Goal: Check status: Check status

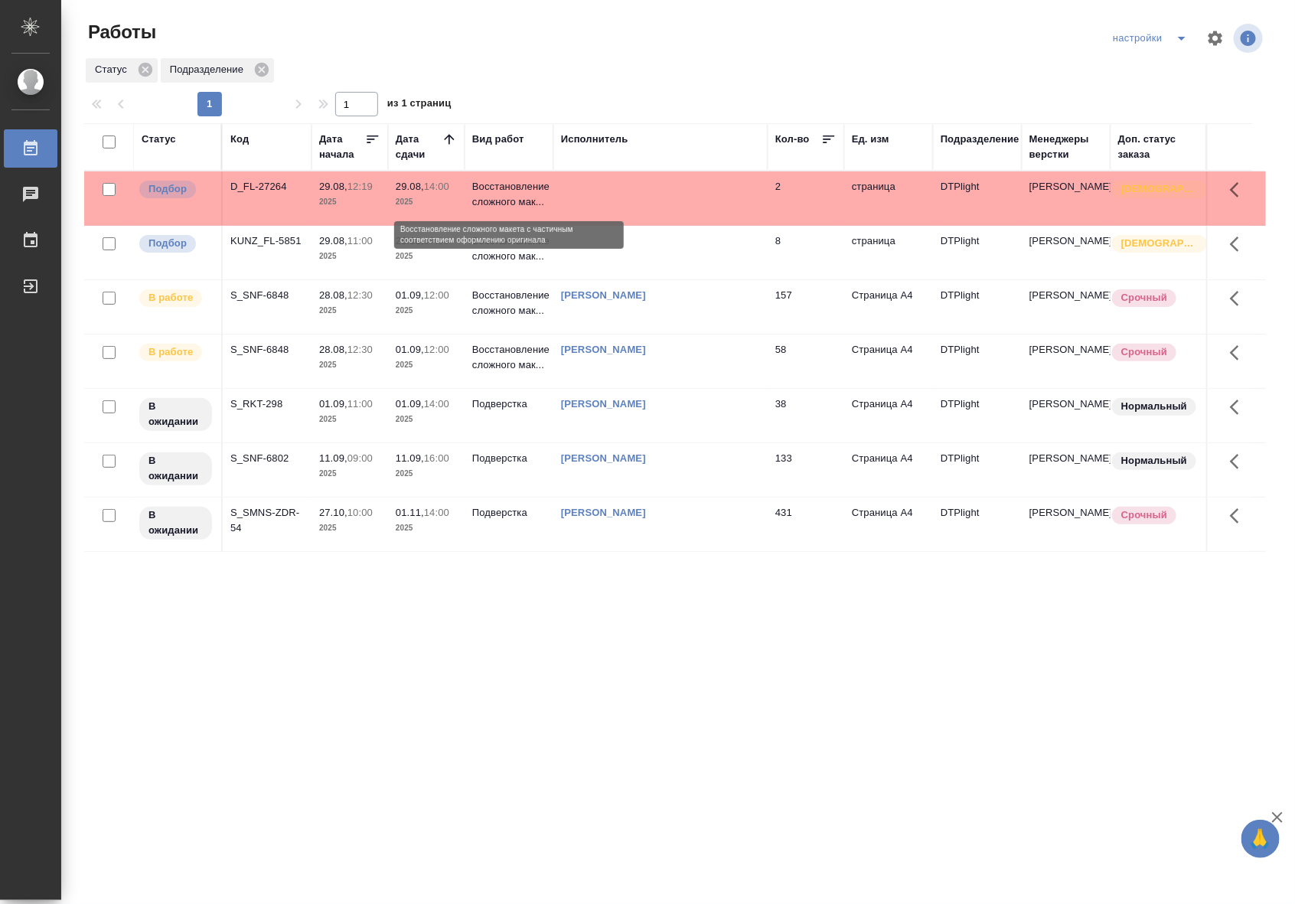
click at [484, 205] on p "Восстановление сложного мак..." at bounding box center [508, 194] width 73 height 31
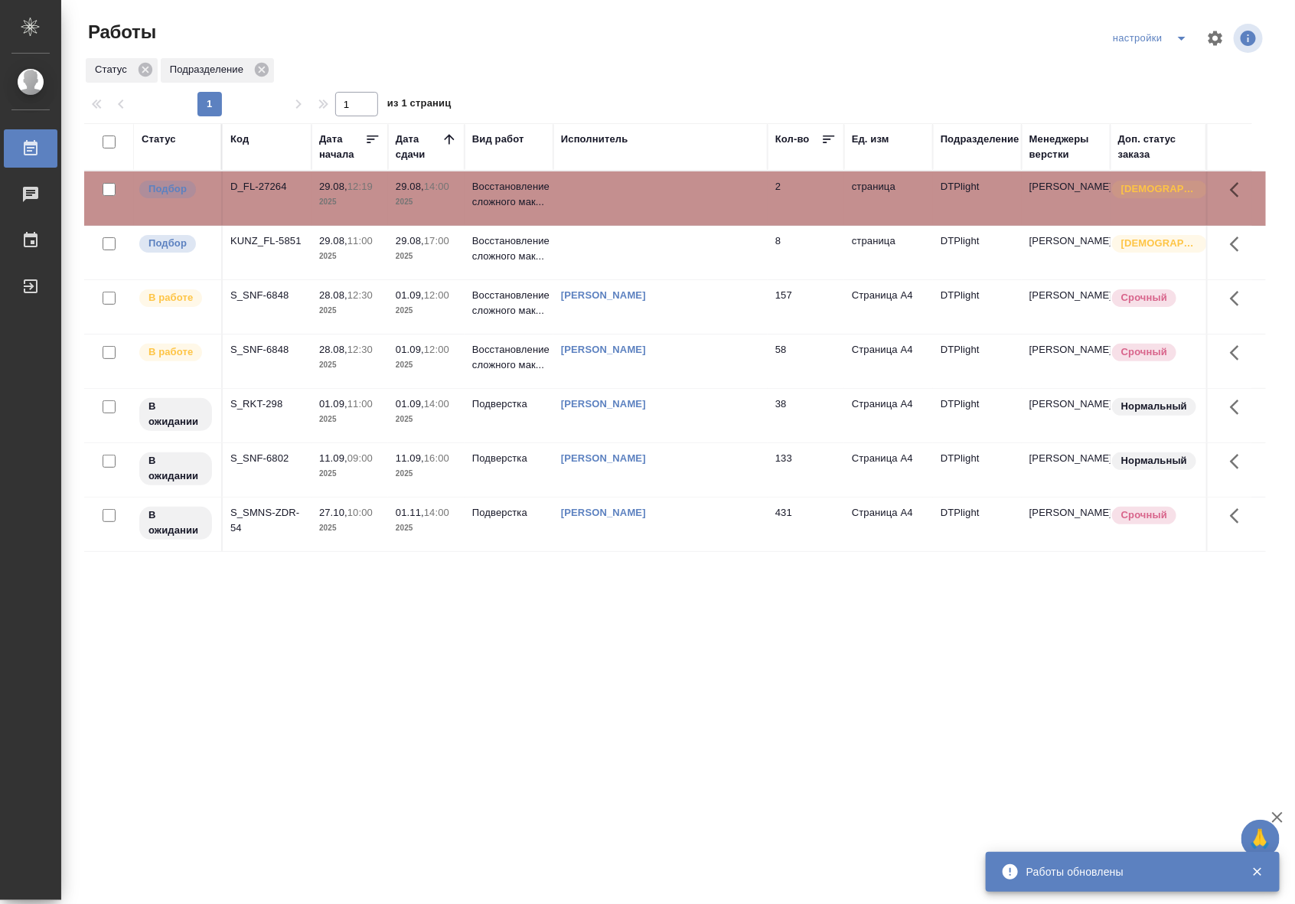
click at [662, 605] on div "Статус Код Дата начала Дата сдачи Вид работ Исполнитель Кол-во Ед. изм Подразде…" at bounding box center [674, 398] width 1181 height 551
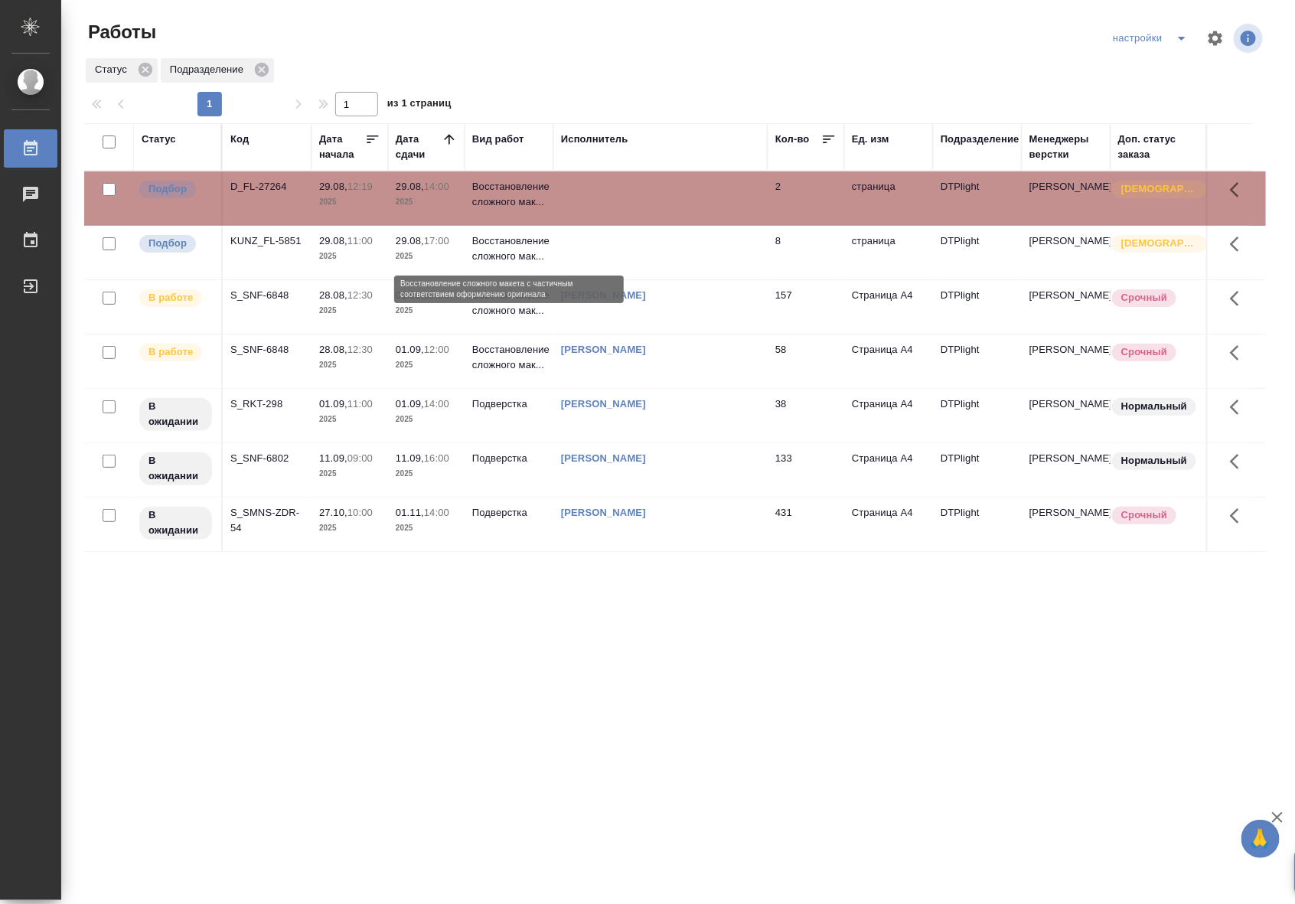
click at [487, 249] on p "Восстановление сложного мак..." at bounding box center [508, 248] width 73 height 31
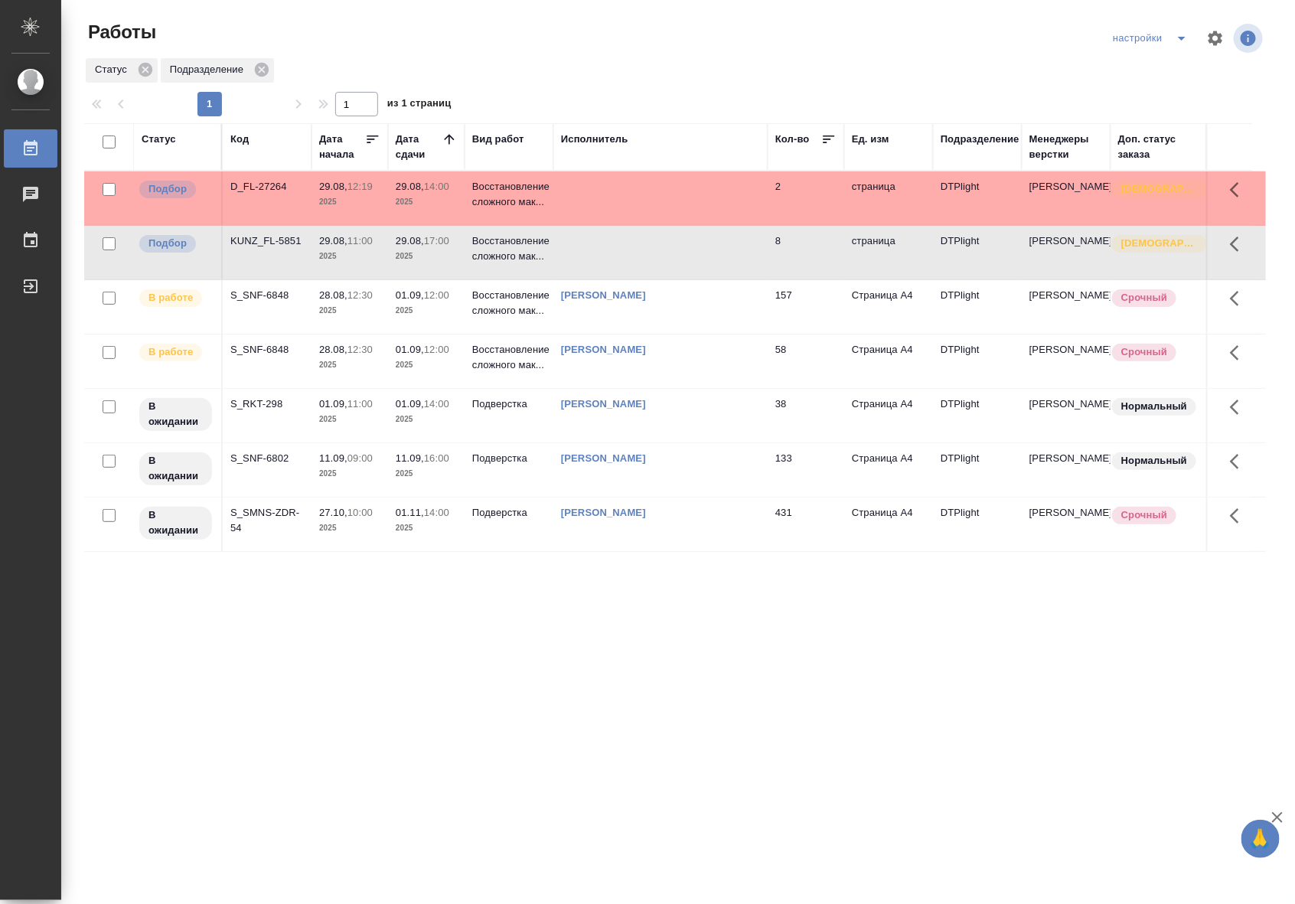
click at [519, 614] on div "Статус Код Дата начала Дата сдачи Вид работ Исполнитель Кол-во Ед. изм Подразде…" at bounding box center [674, 398] width 1181 height 551
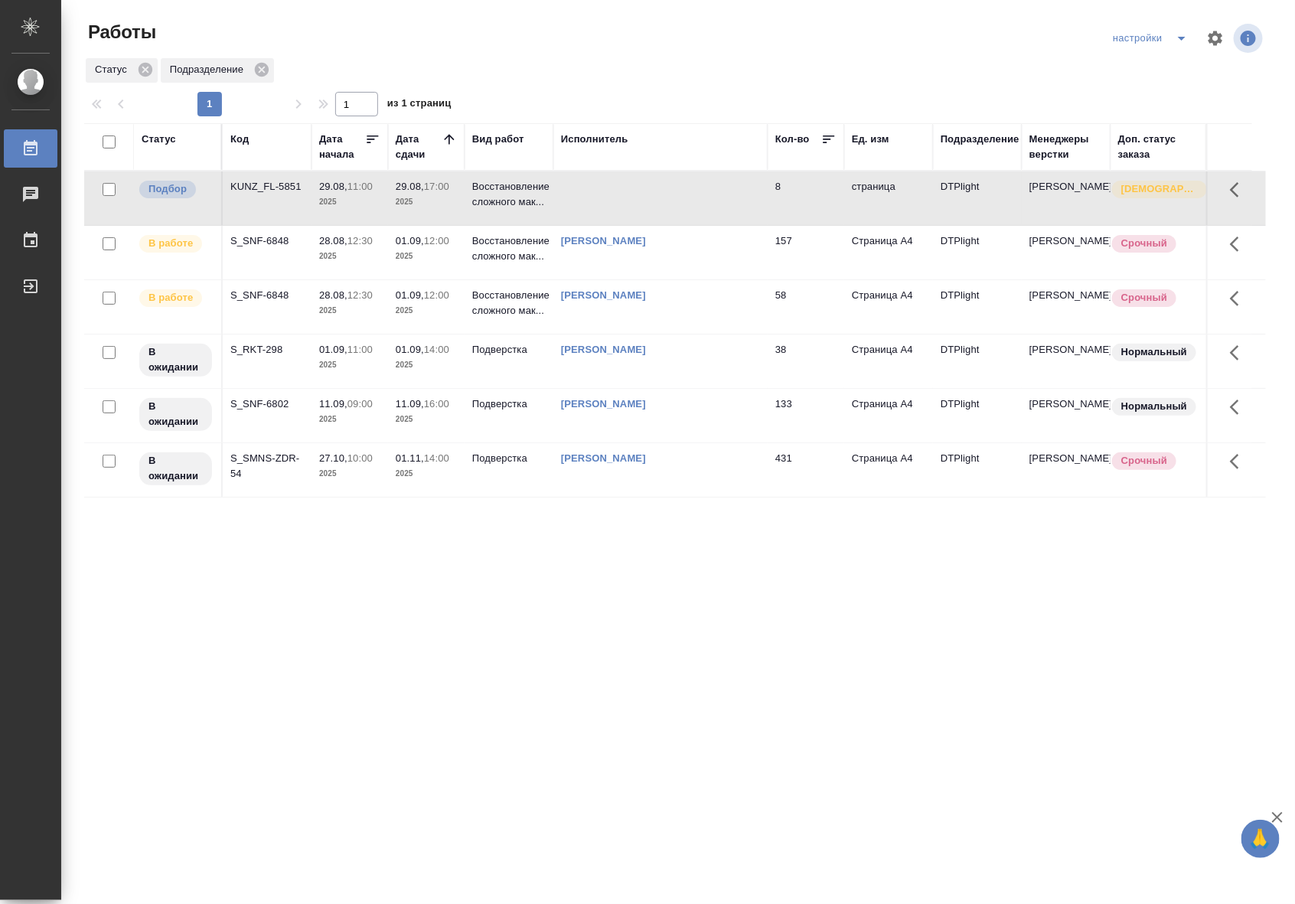
click at [896, 645] on div "Статус Код Дата начала Дата сдачи Вид работ Исполнитель Кол-во Ед. изм Подразде…" at bounding box center [674, 398] width 1181 height 551
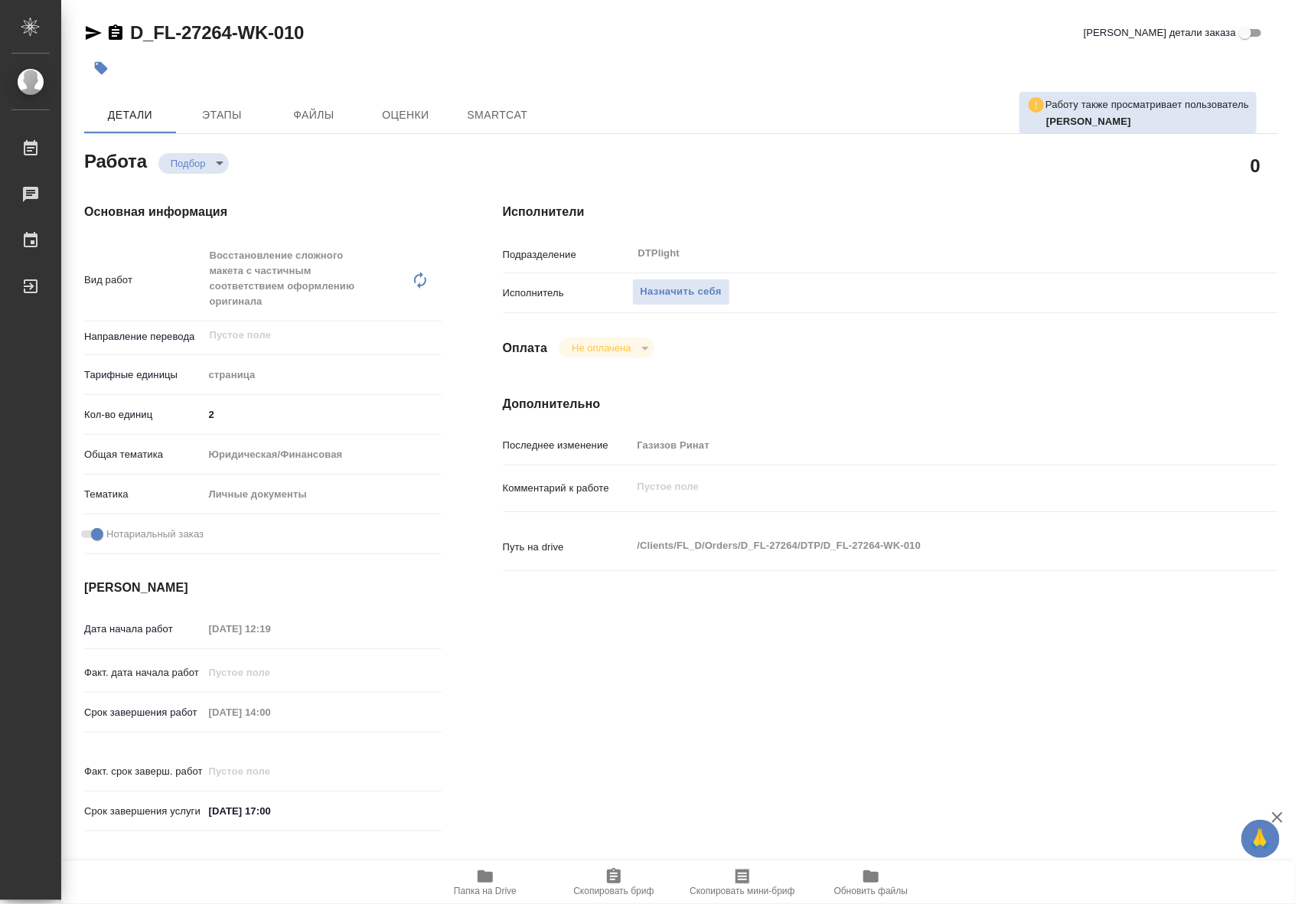
type textarea "x"
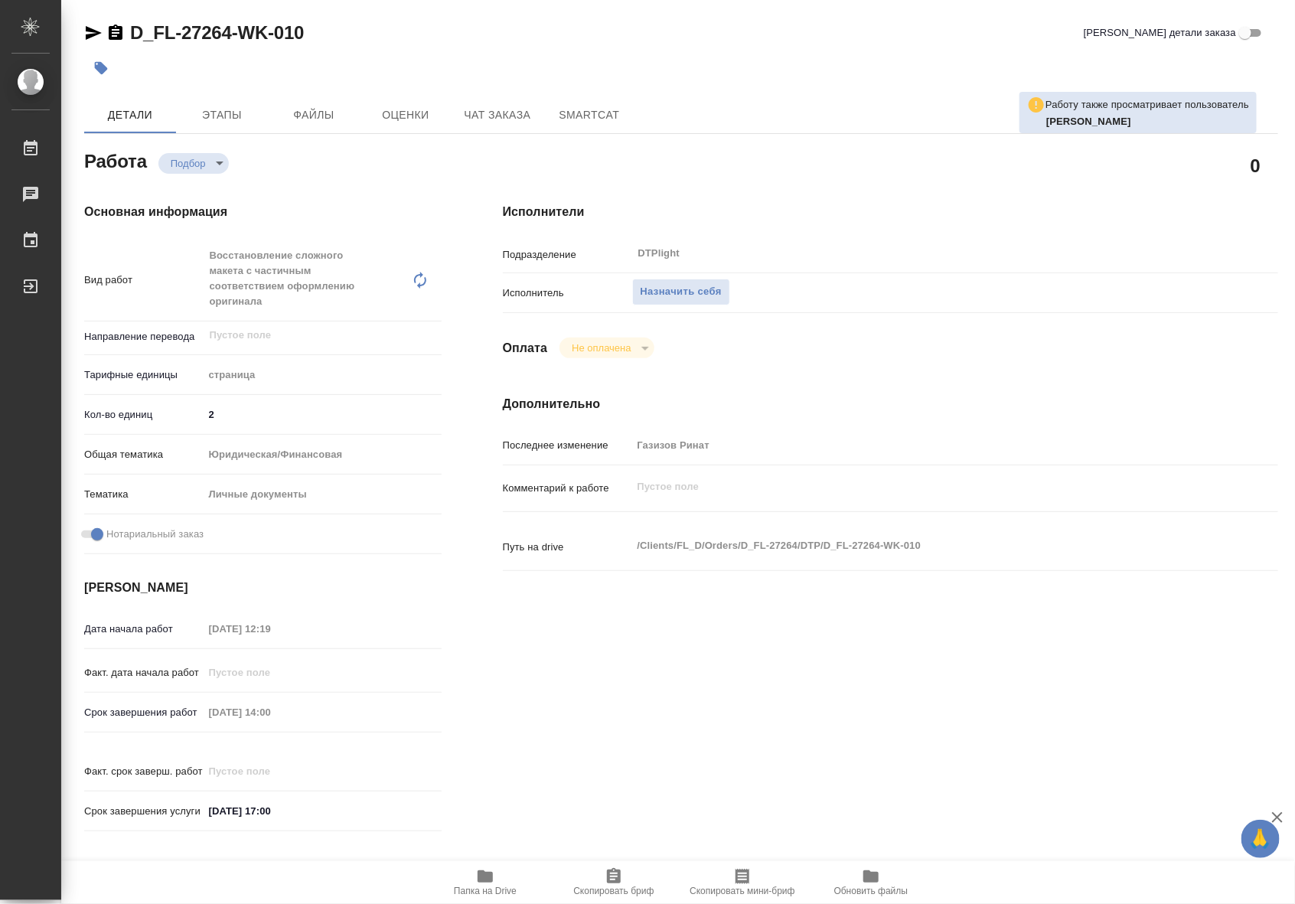
type textarea "x"
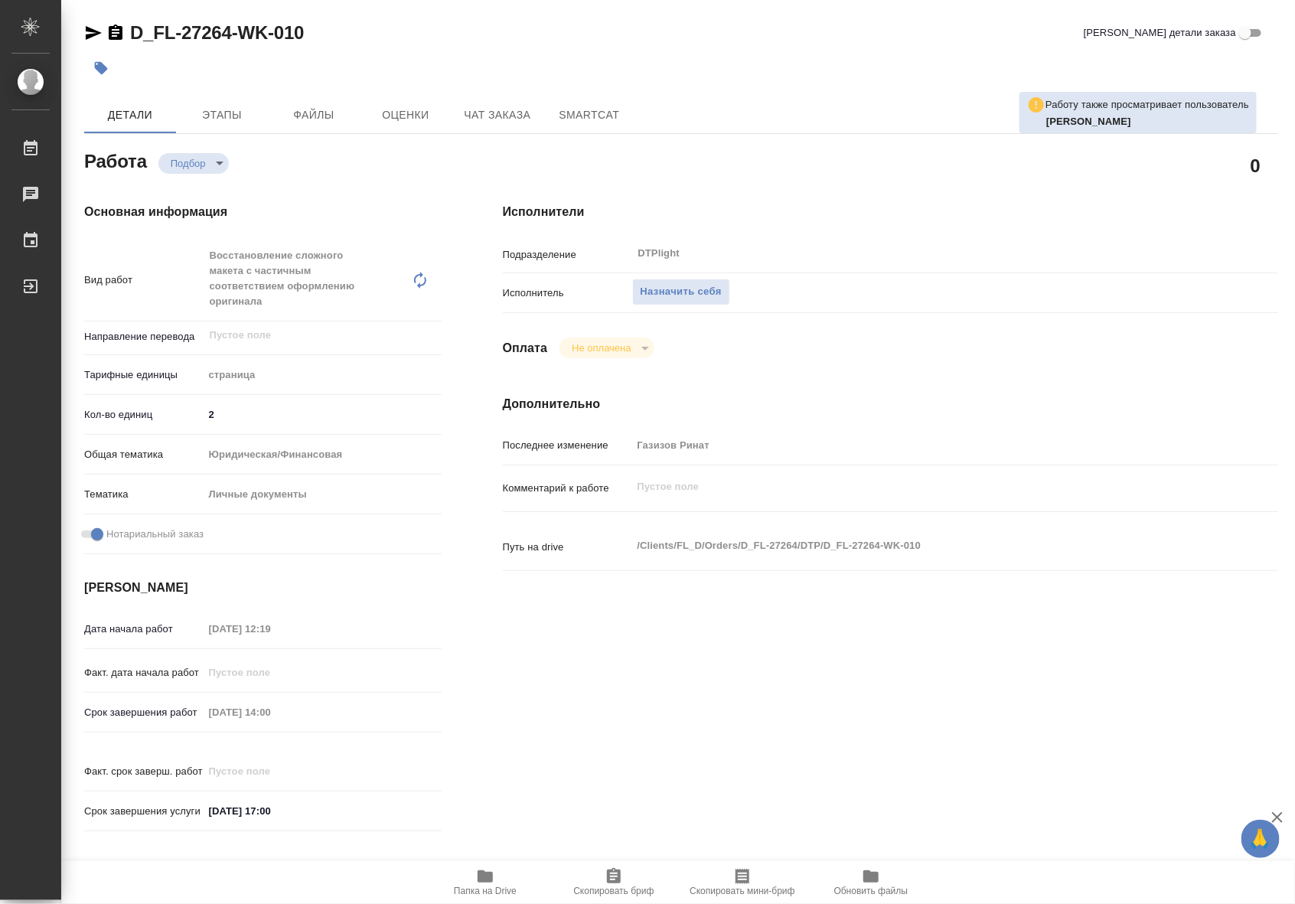
type textarea "x"
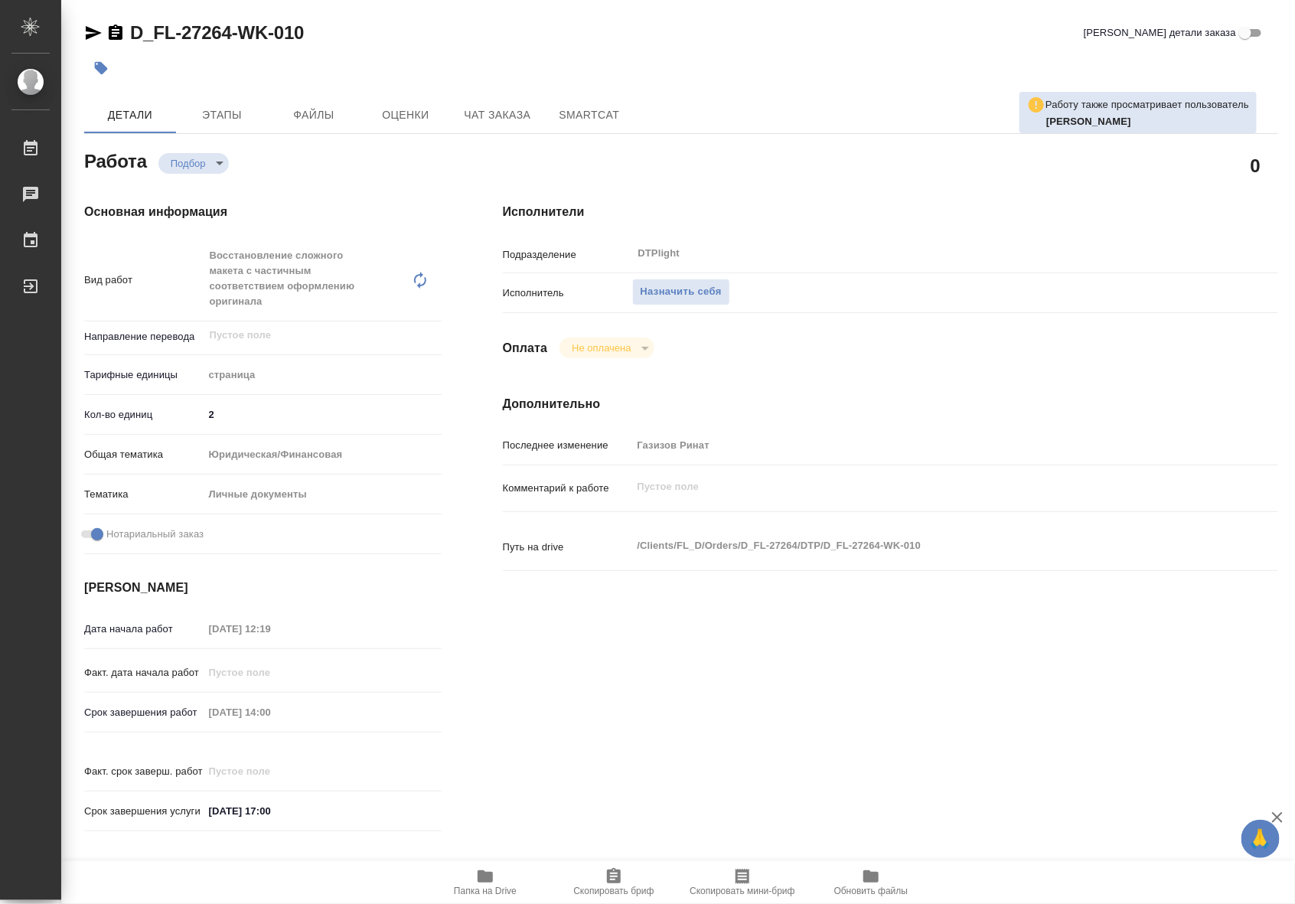
type textarea "x"
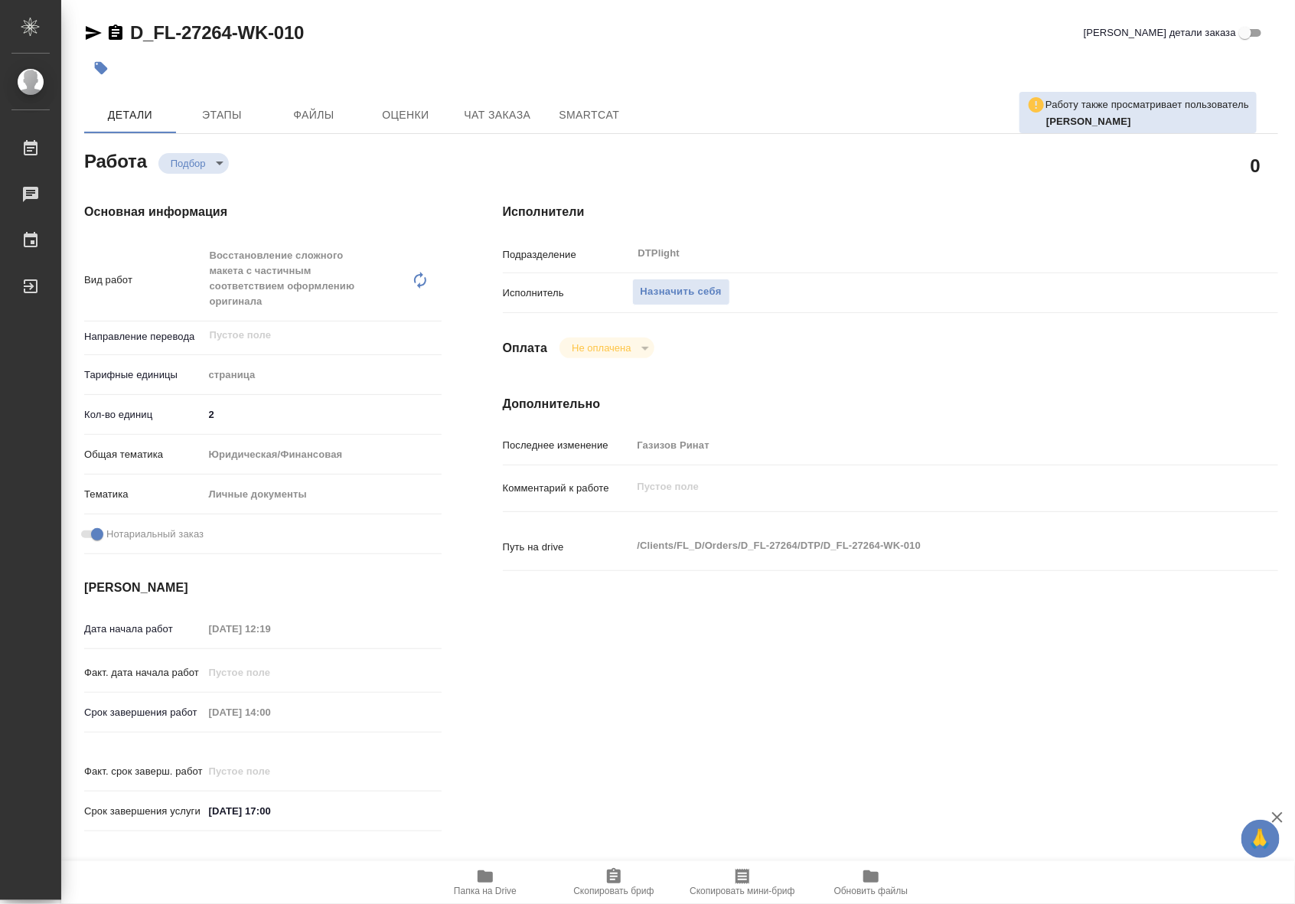
click at [483, 885] on span "Папка на Drive" at bounding box center [485, 890] width 63 height 11
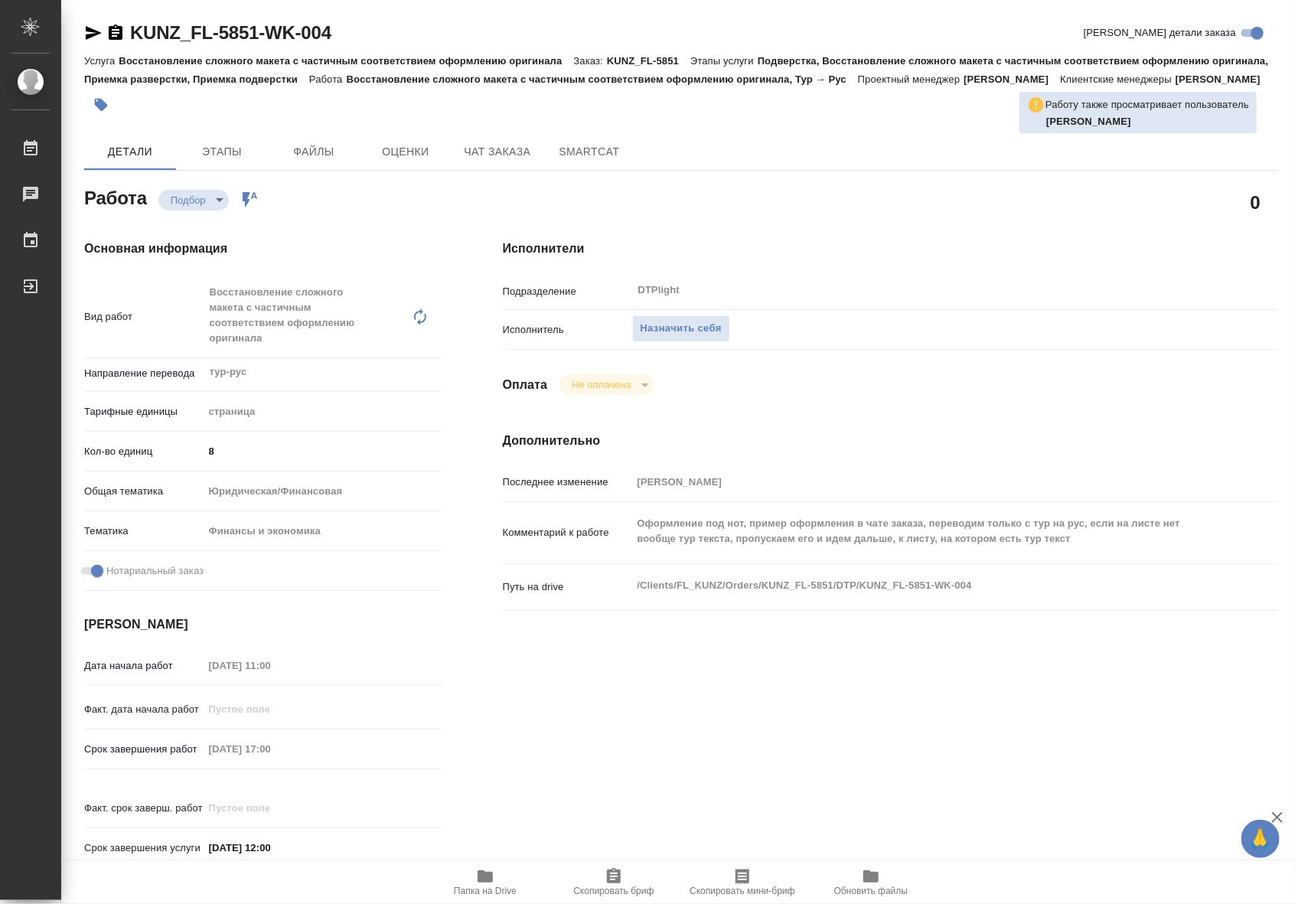
type textarea "x"
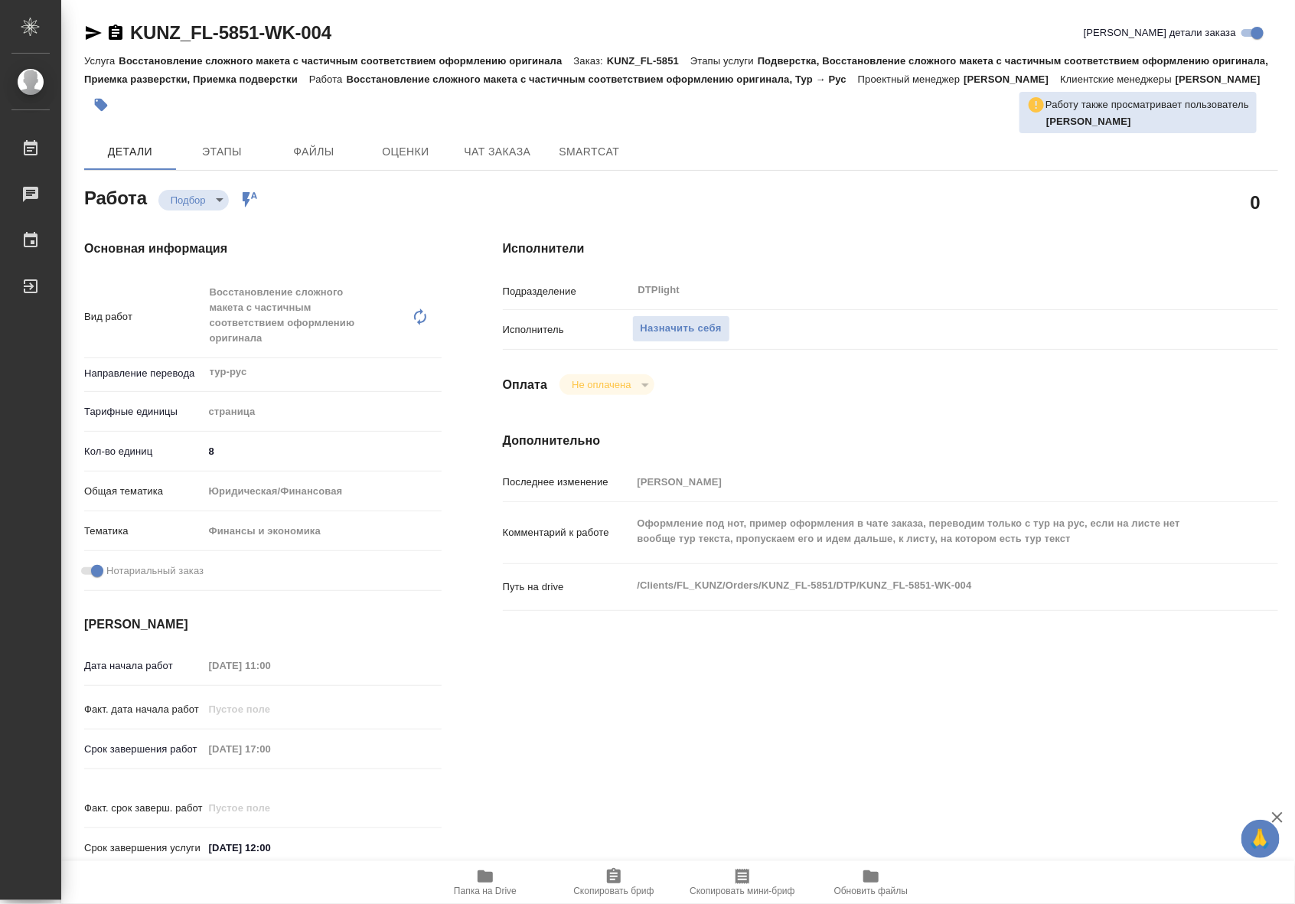
type textarea "x"
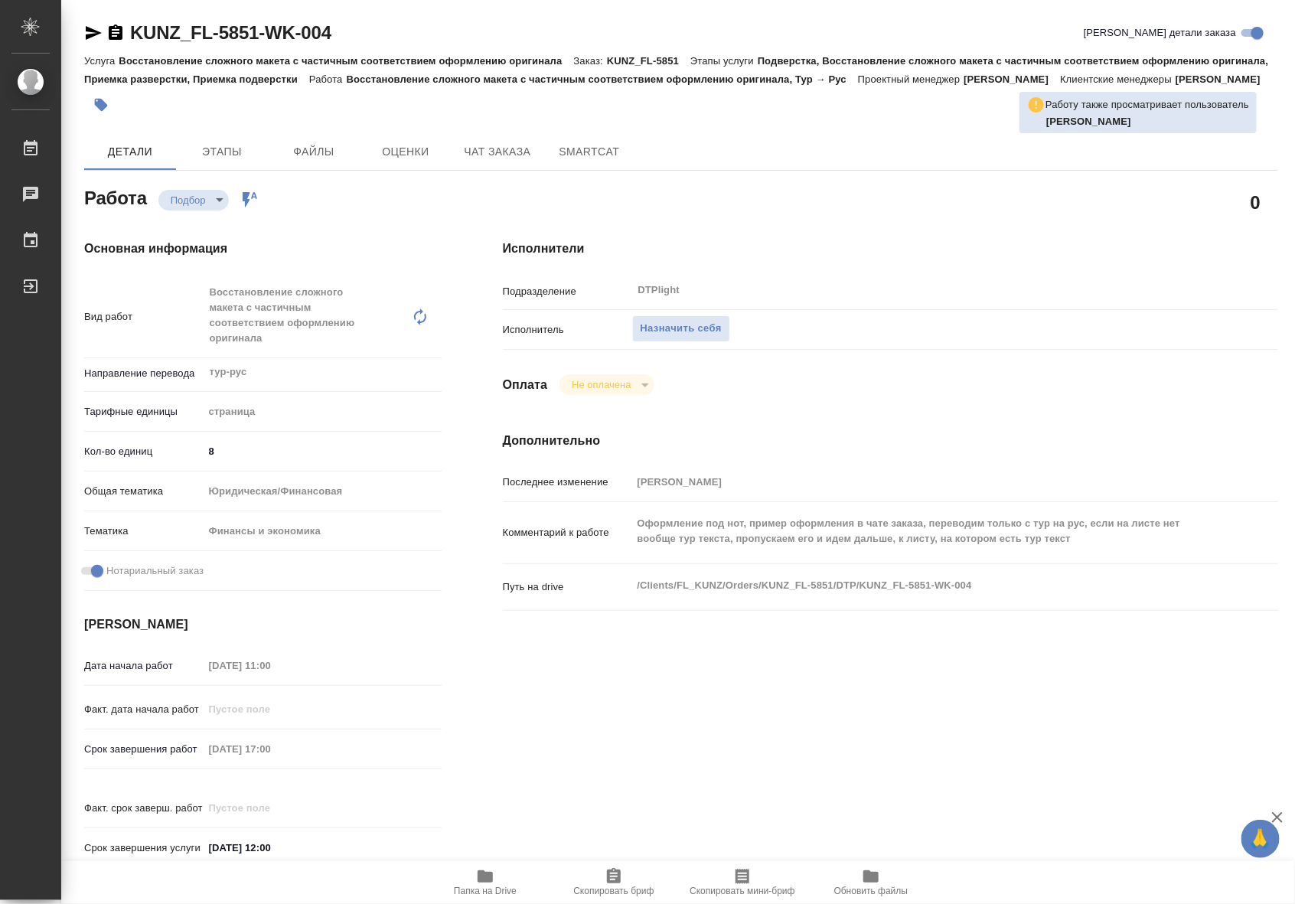
type textarea "x"
